Goal: Navigation & Orientation: Find specific page/section

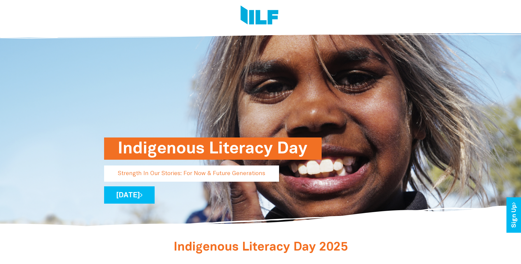
click at [255, 19] on img at bounding box center [260, 15] width 38 height 21
click at [255, 26] on div at bounding box center [258, 16] width 317 height 33
click at [255, 23] on img at bounding box center [260, 15] width 38 height 21
click at [257, 21] on img at bounding box center [260, 15] width 38 height 21
